Goal: Transaction & Acquisition: Subscribe to service/newsletter

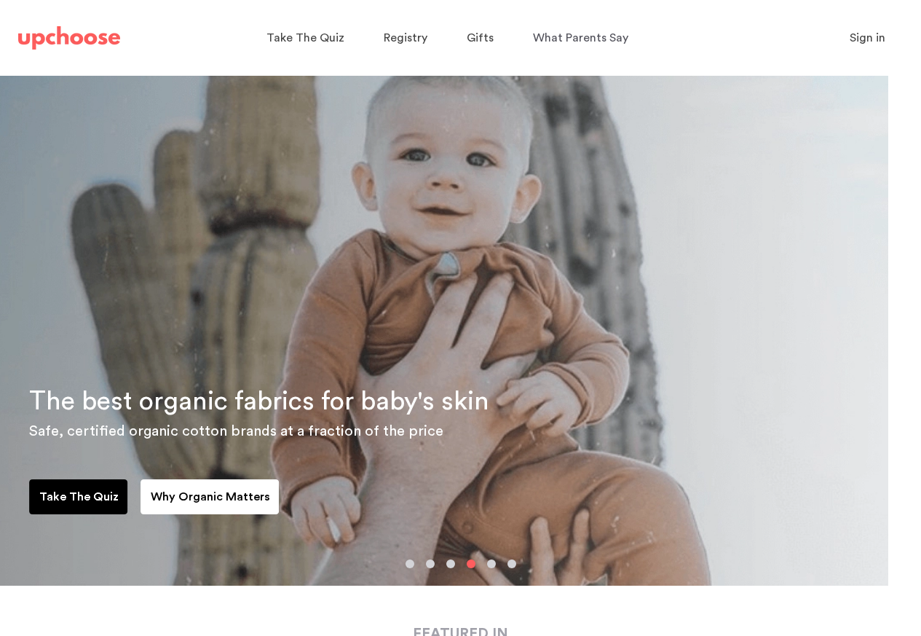
click at [127, 484] on link "Take The Quiz" at bounding box center [79, 496] width 98 height 35
